Goal: Task Accomplishment & Management: Use online tool/utility

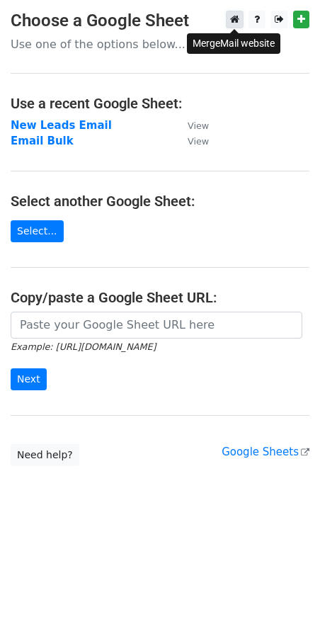
click at [228, 16] on link at bounding box center [235, 20] width 18 height 18
click at [39, 239] on link "Select..." at bounding box center [37, 231] width 53 height 22
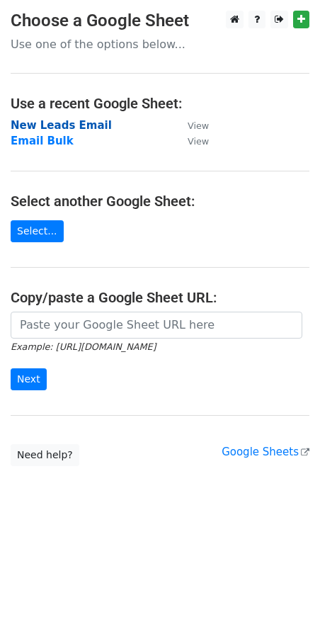
click at [61, 122] on strong "New Leads Email" at bounding box center [61, 125] width 101 height 13
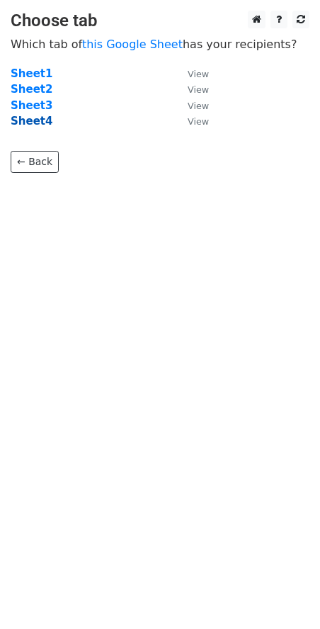
click at [21, 119] on strong "Sheet4" at bounding box center [32, 121] width 42 height 13
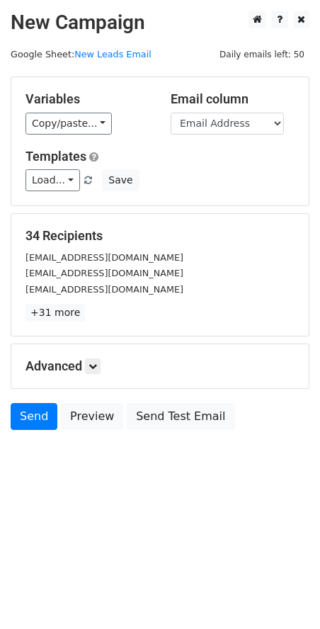
click at [70, 136] on div "Variables Copy/paste... {{First Name}} {{Email Address}} Email column First Nam…" at bounding box center [159, 141] width 297 height 128
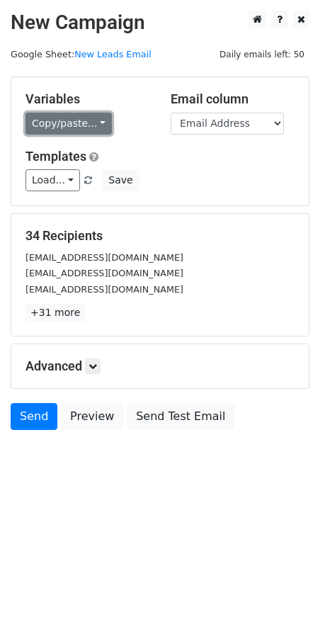
click at [83, 127] on link "Copy/paste..." at bounding box center [68, 124] width 86 height 22
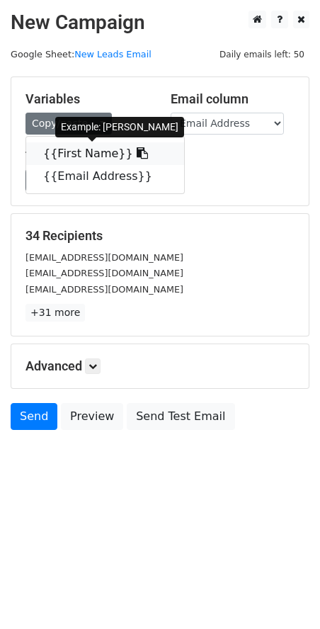
click at [71, 158] on link "{{First Name}}" at bounding box center [105, 153] width 158 height 23
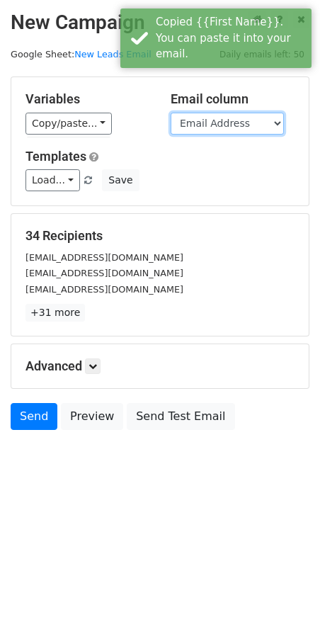
click at [212, 118] on select "First Name Email Address" at bounding box center [227, 124] width 113 height 22
click at [171, 113] on select "First Name Email Address" at bounding box center [227, 124] width 113 height 22
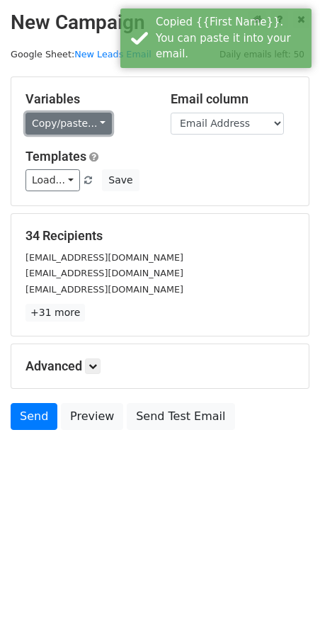
click at [90, 126] on link "Copy/paste..." at bounding box center [68, 124] width 86 height 22
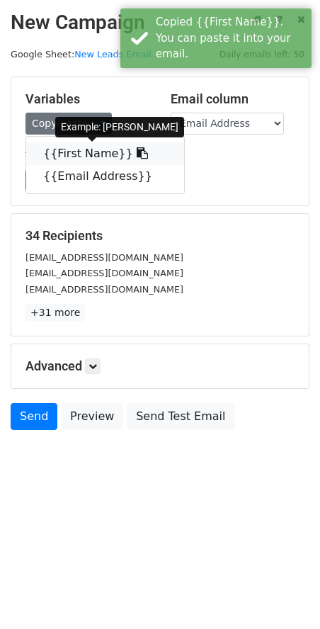
click at [137, 155] on icon at bounding box center [142, 152] width 11 height 11
